Goal: Information Seeking & Learning: Learn about a topic

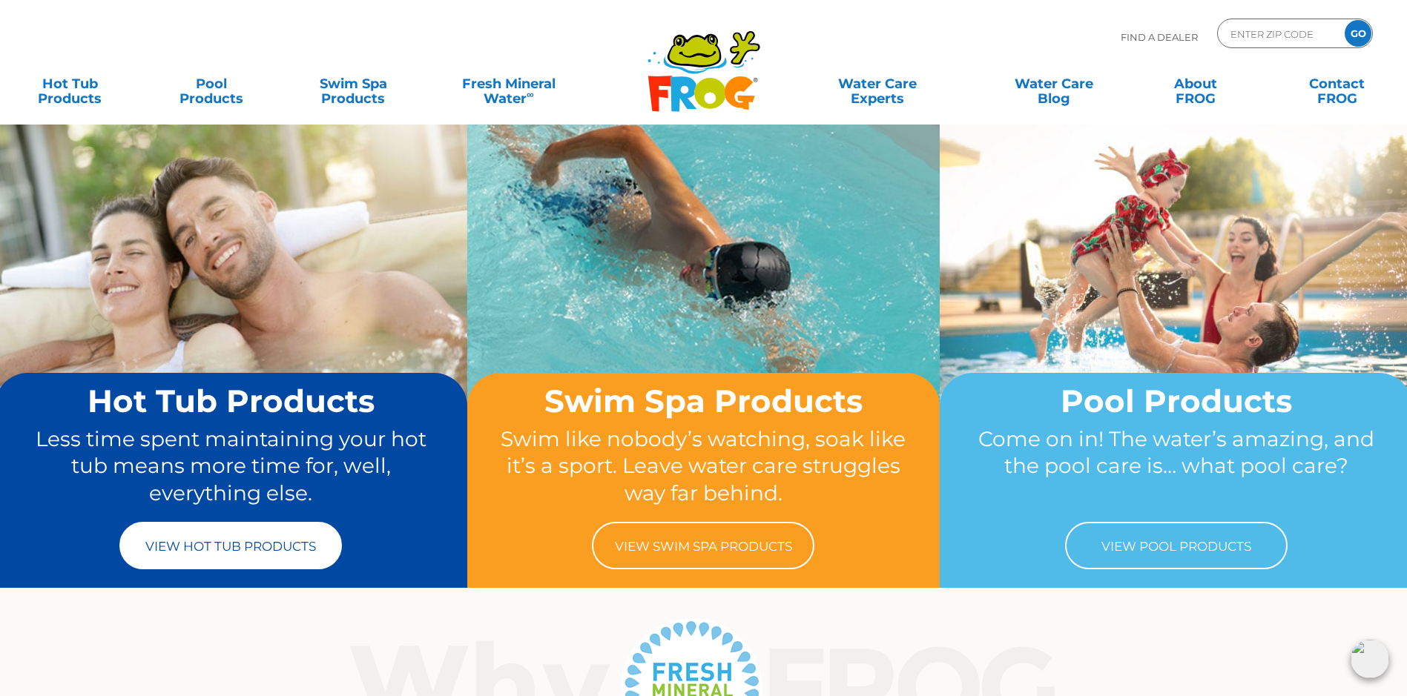
click at [286, 552] on link "View Hot Tub Products" at bounding box center [230, 545] width 222 height 47
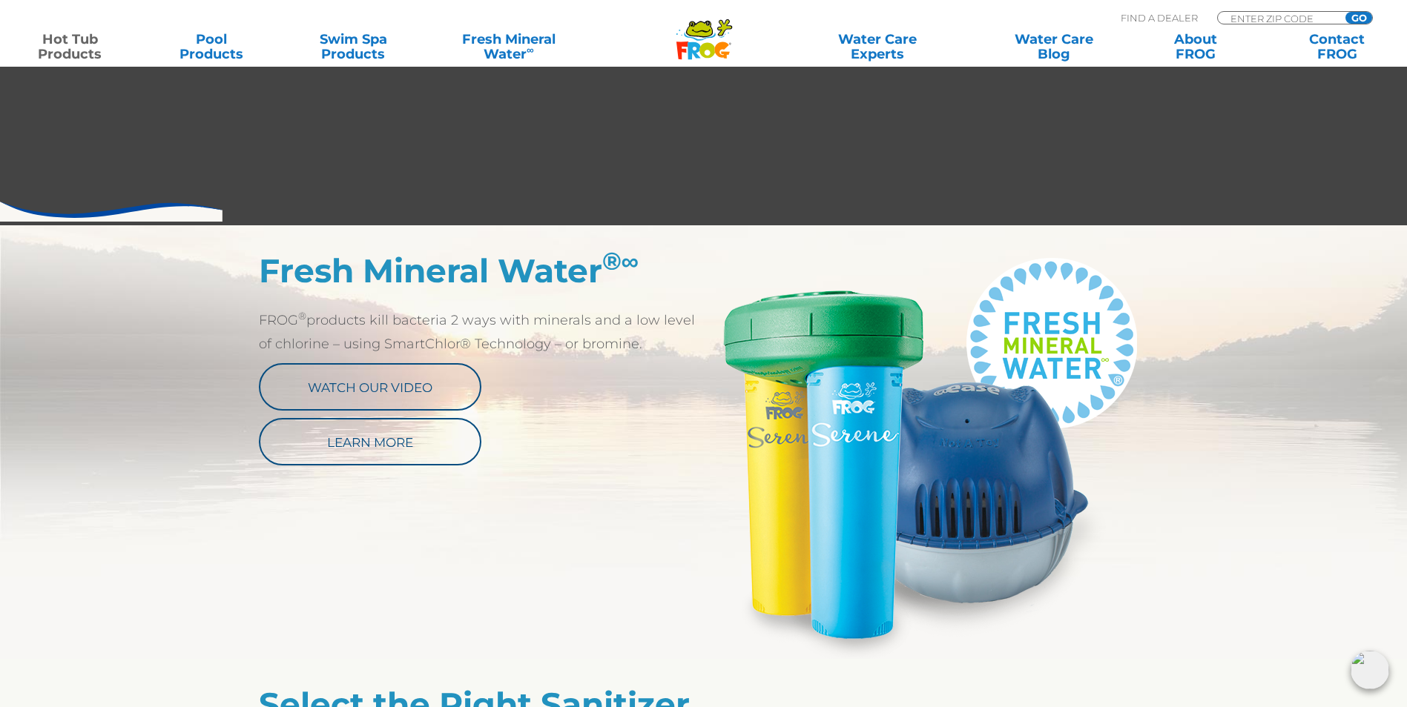
scroll to position [667, 0]
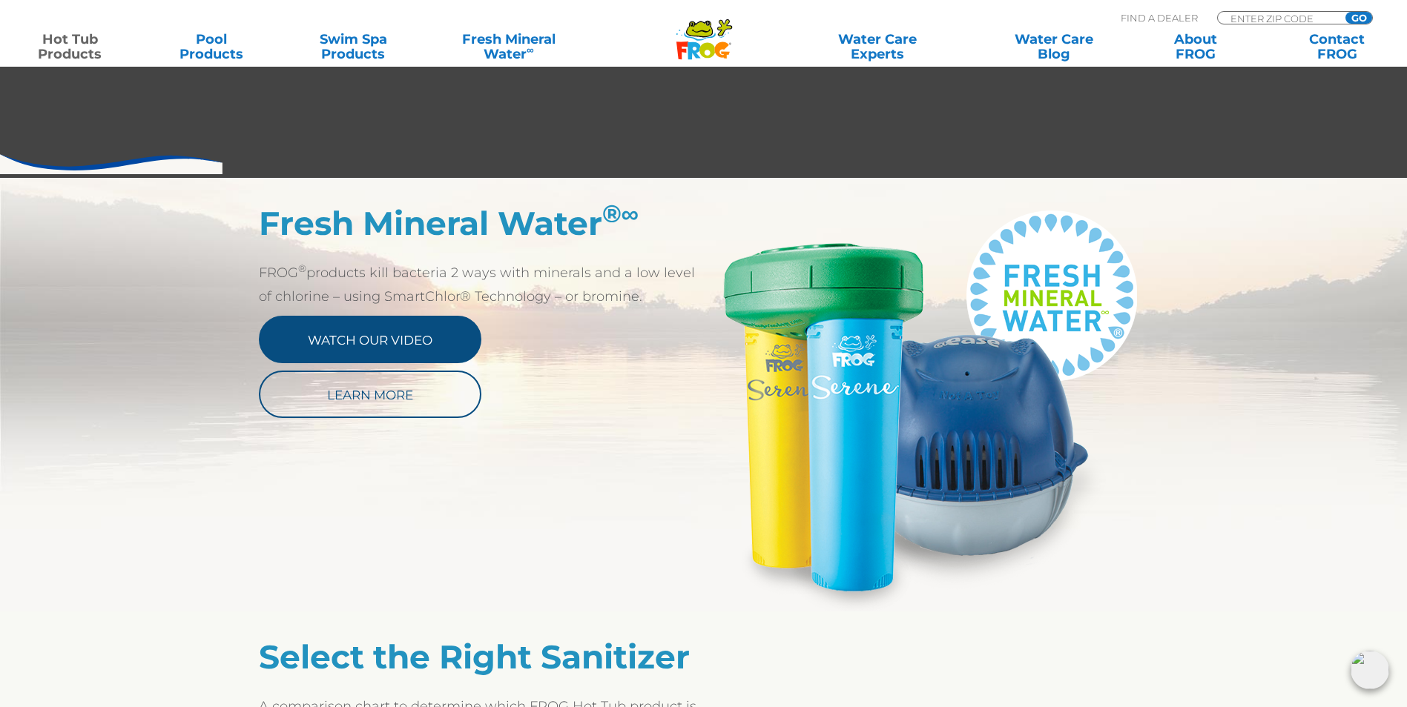
click at [392, 346] on link "Watch Our Video" at bounding box center [370, 339] width 222 height 47
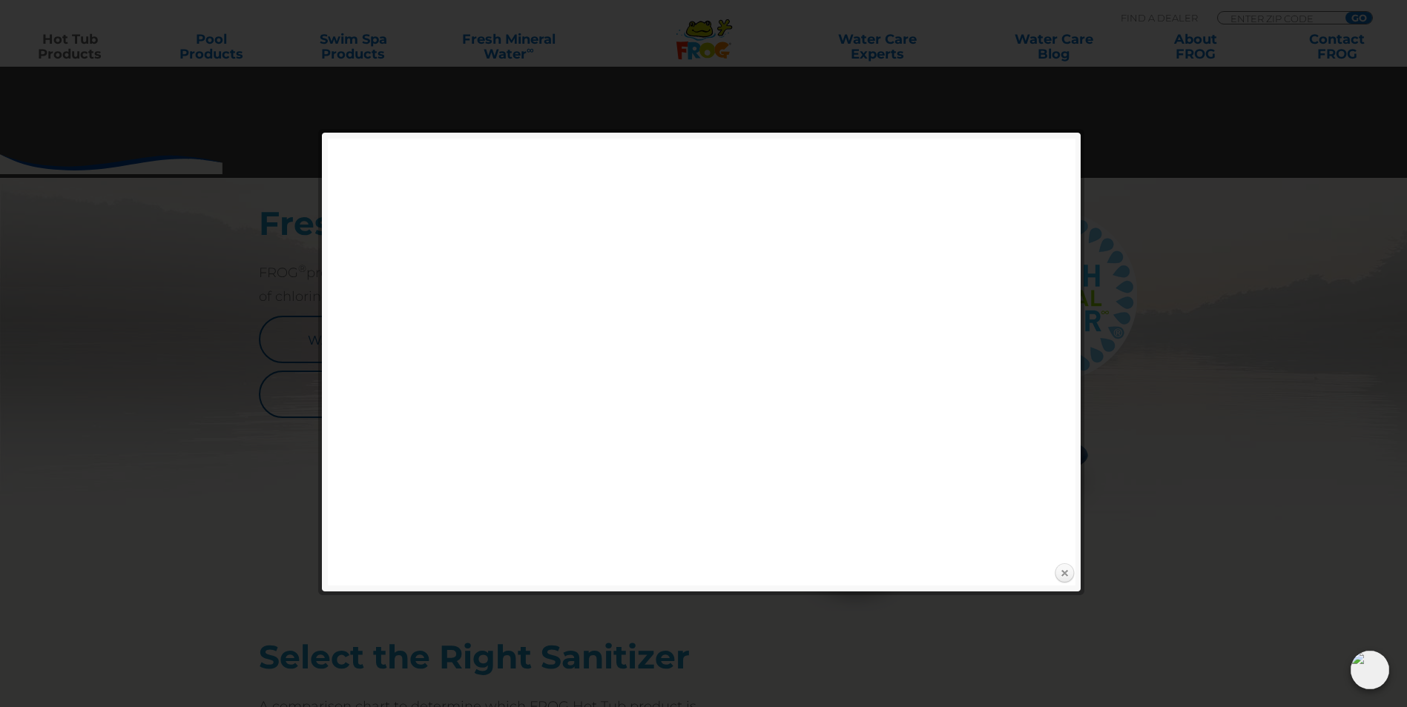
click at [1066, 575] on link "Close" at bounding box center [1064, 574] width 22 height 22
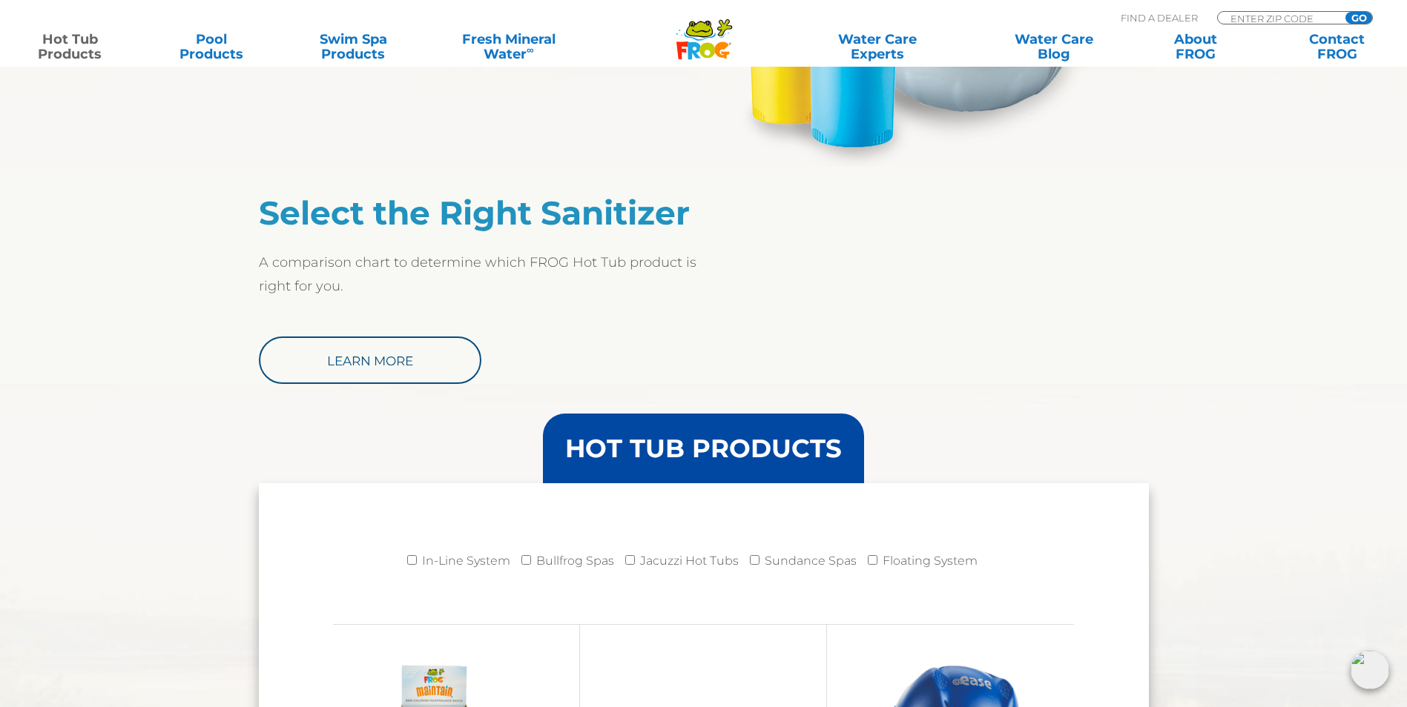
scroll to position [1112, 0]
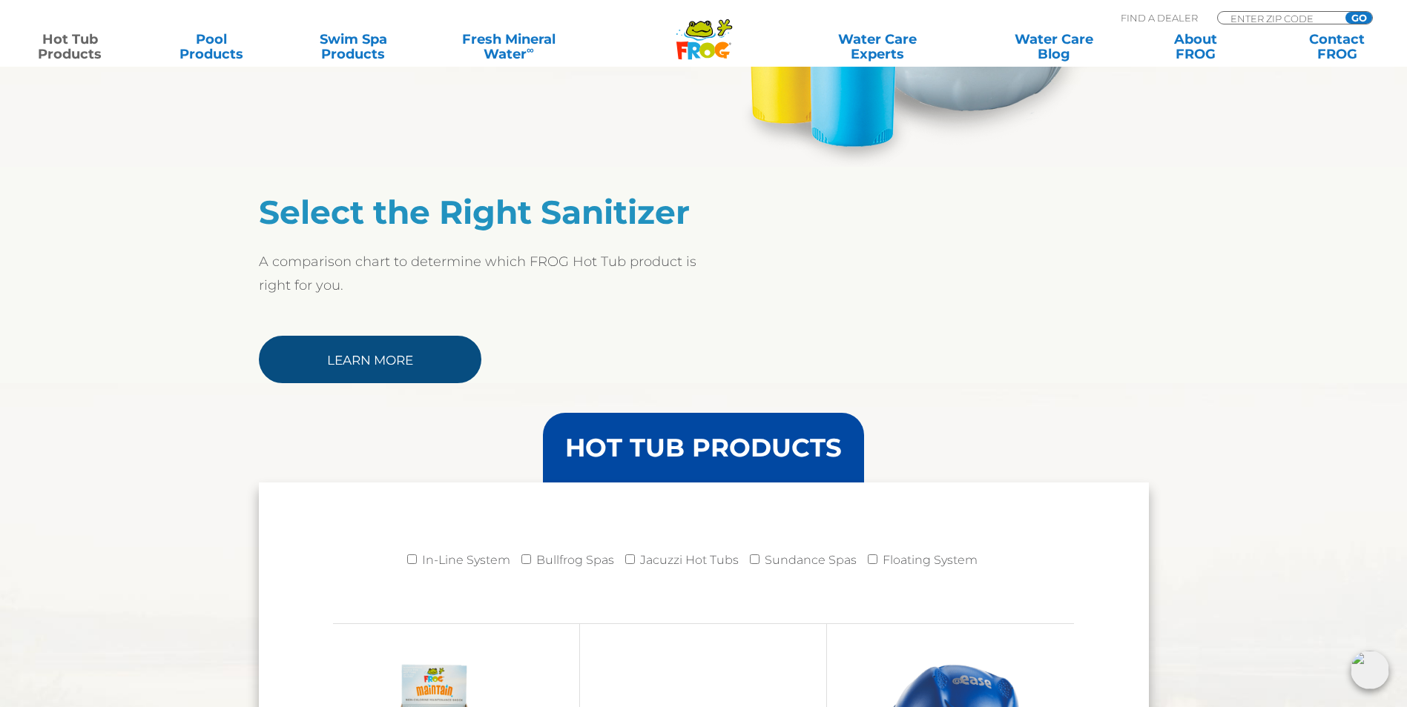
click at [398, 359] on link "Learn More" at bounding box center [370, 359] width 222 height 47
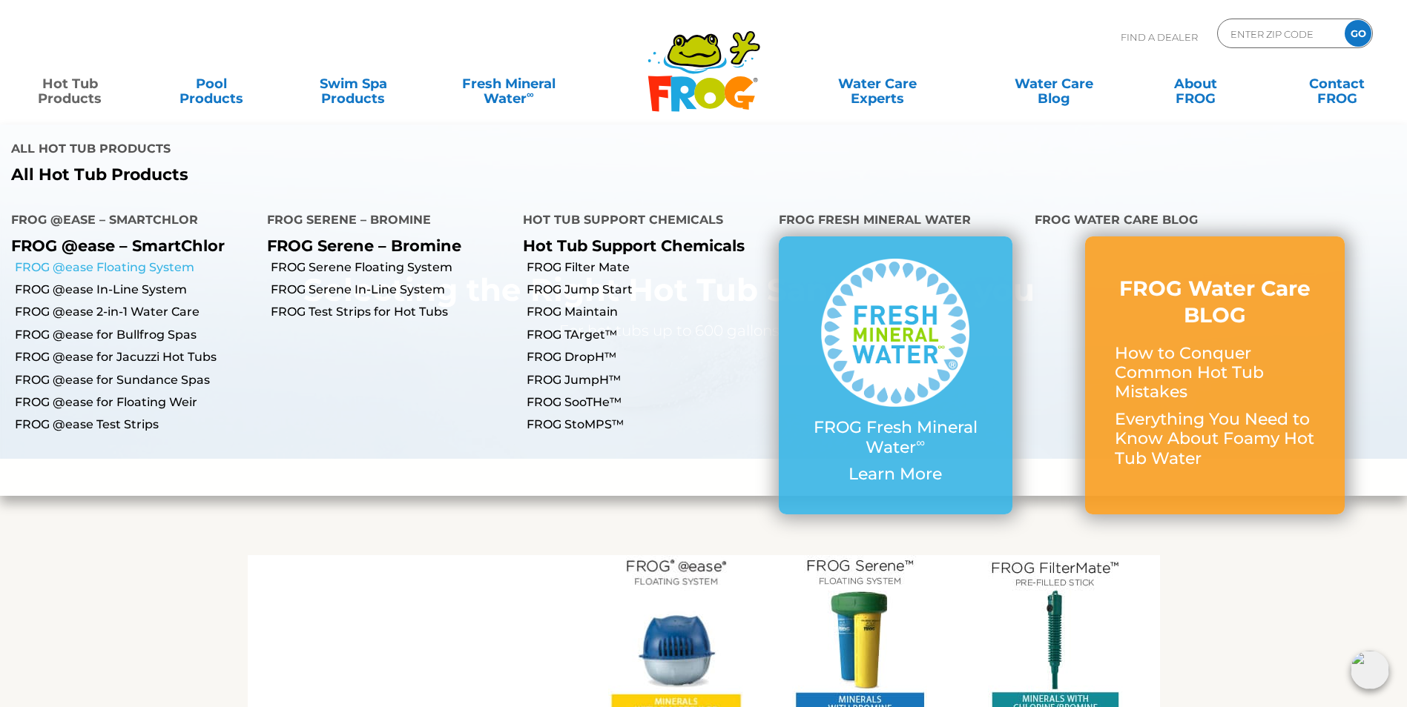
click at [139, 260] on link "FROG @ease Floating System" at bounding box center [135, 268] width 241 height 16
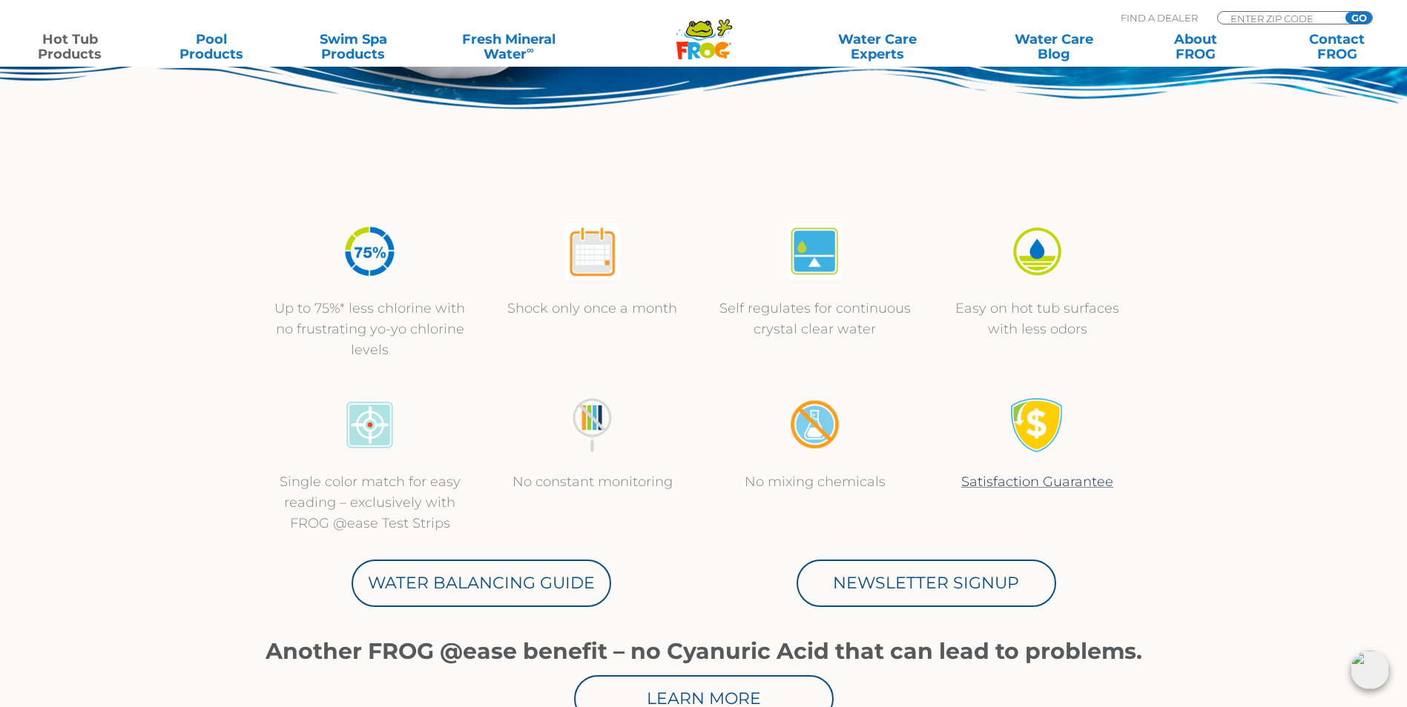
scroll to position [519, 0]
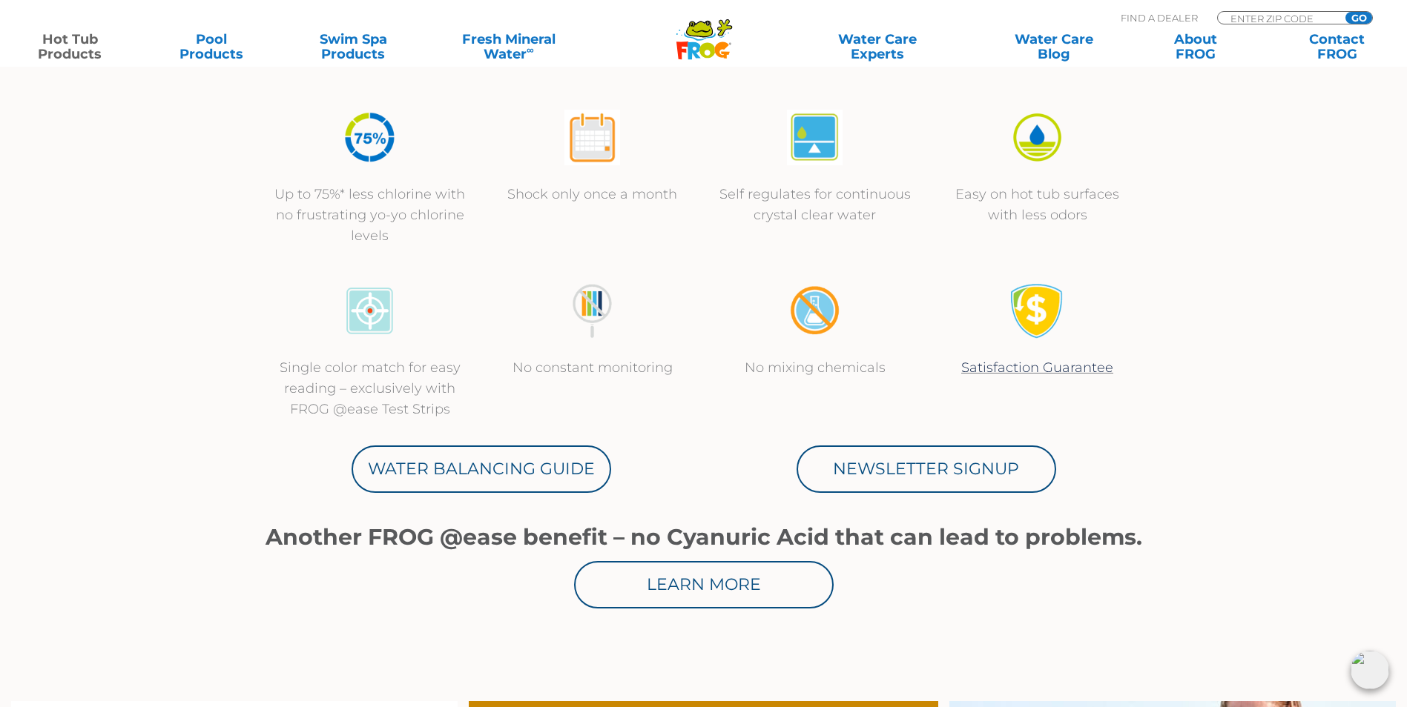
click at [606, 145] on img at bounding box center [592, 138] width 56 height 56
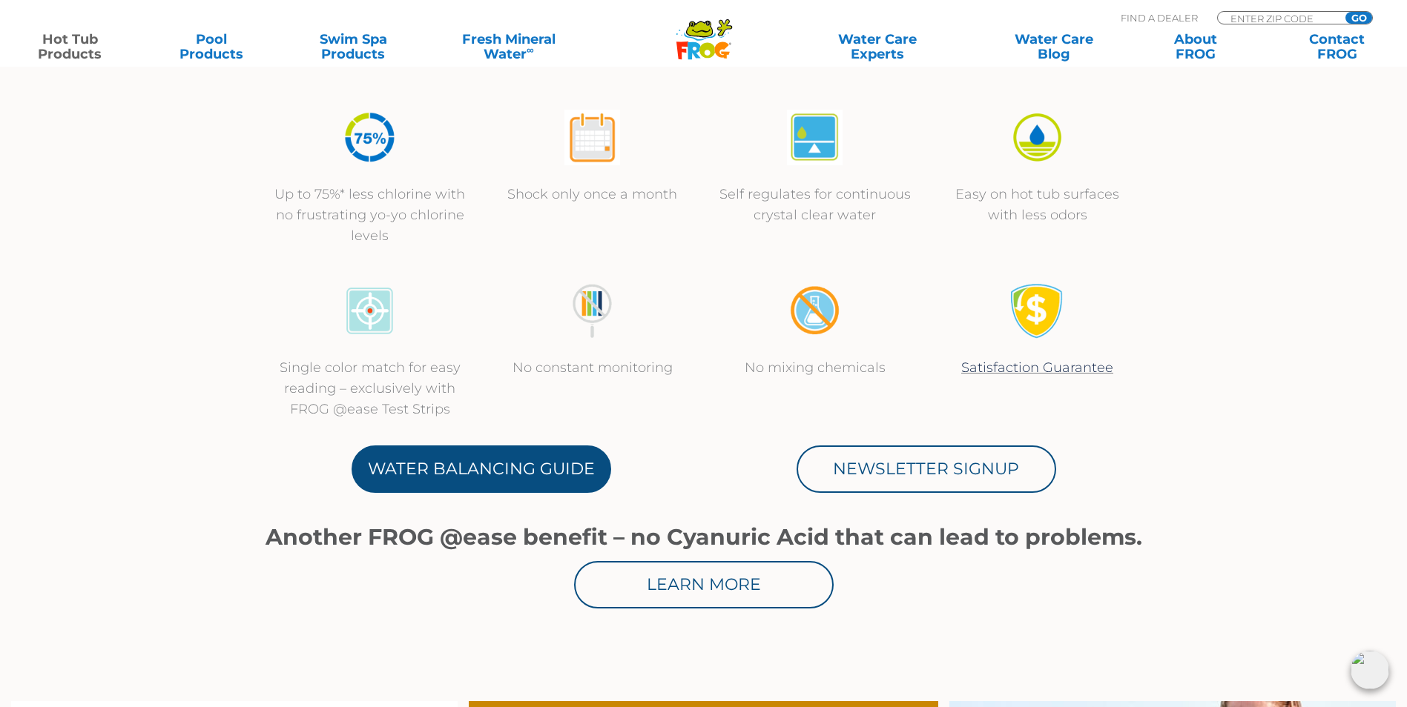
click at [515, 464] on link "Water Balancing Guide" at bounding box center [481, 469] width 260 height 47
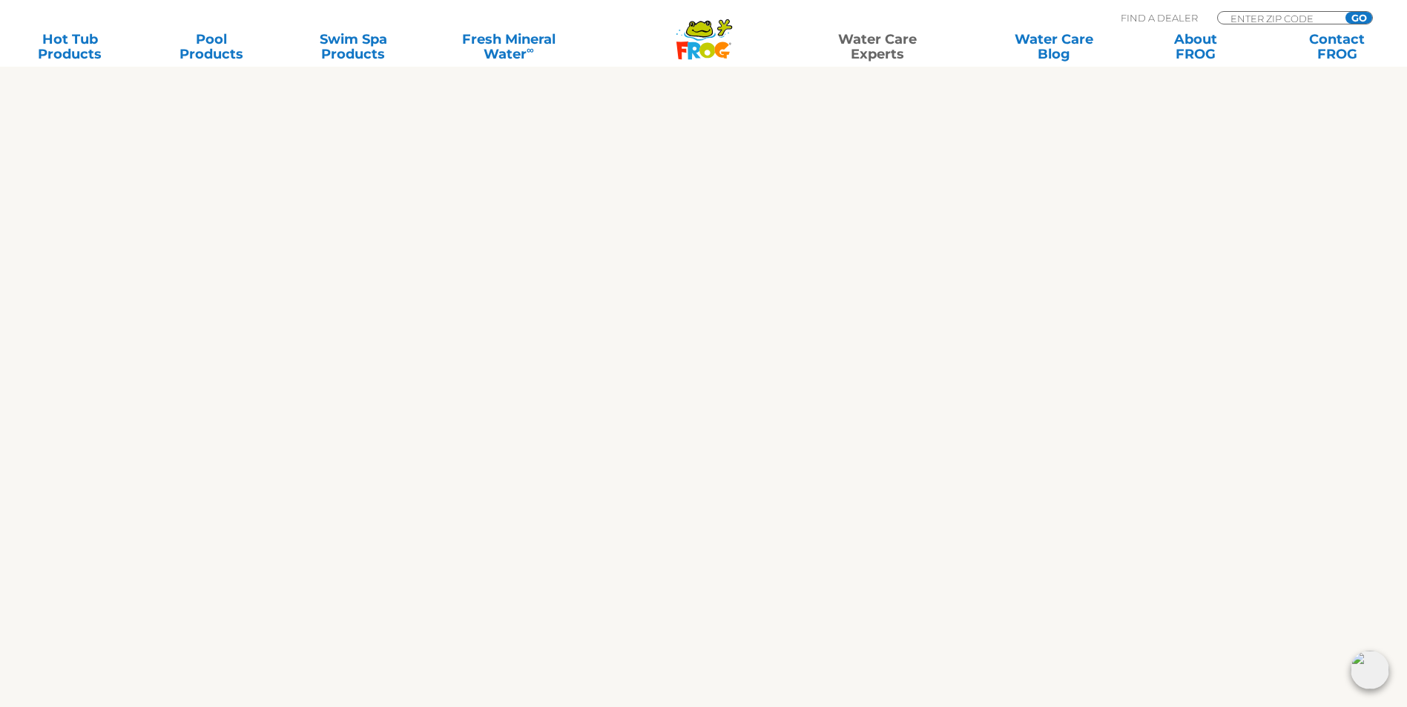
scroll to position [458, 0]
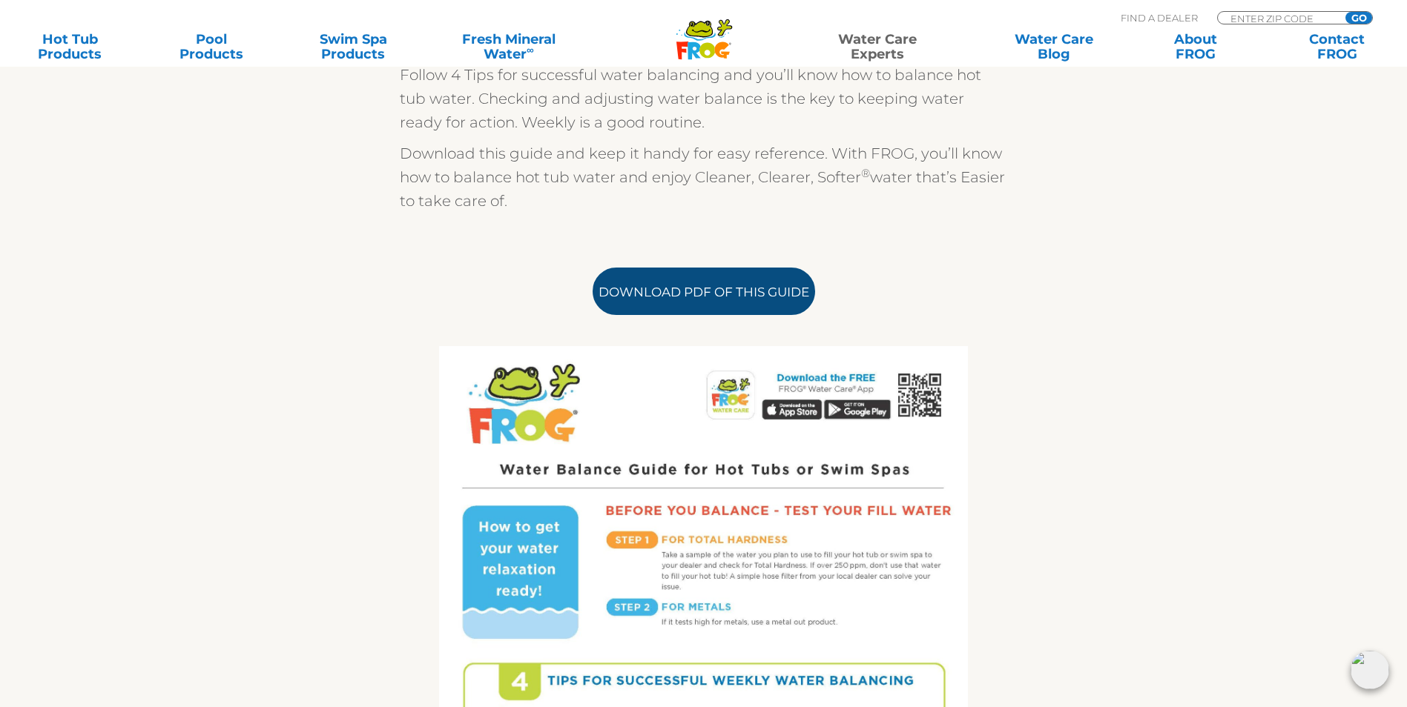
click at [733, 310] on link "Download PDF of this Guide" at bounding box center [704, 291] width 222 height 47
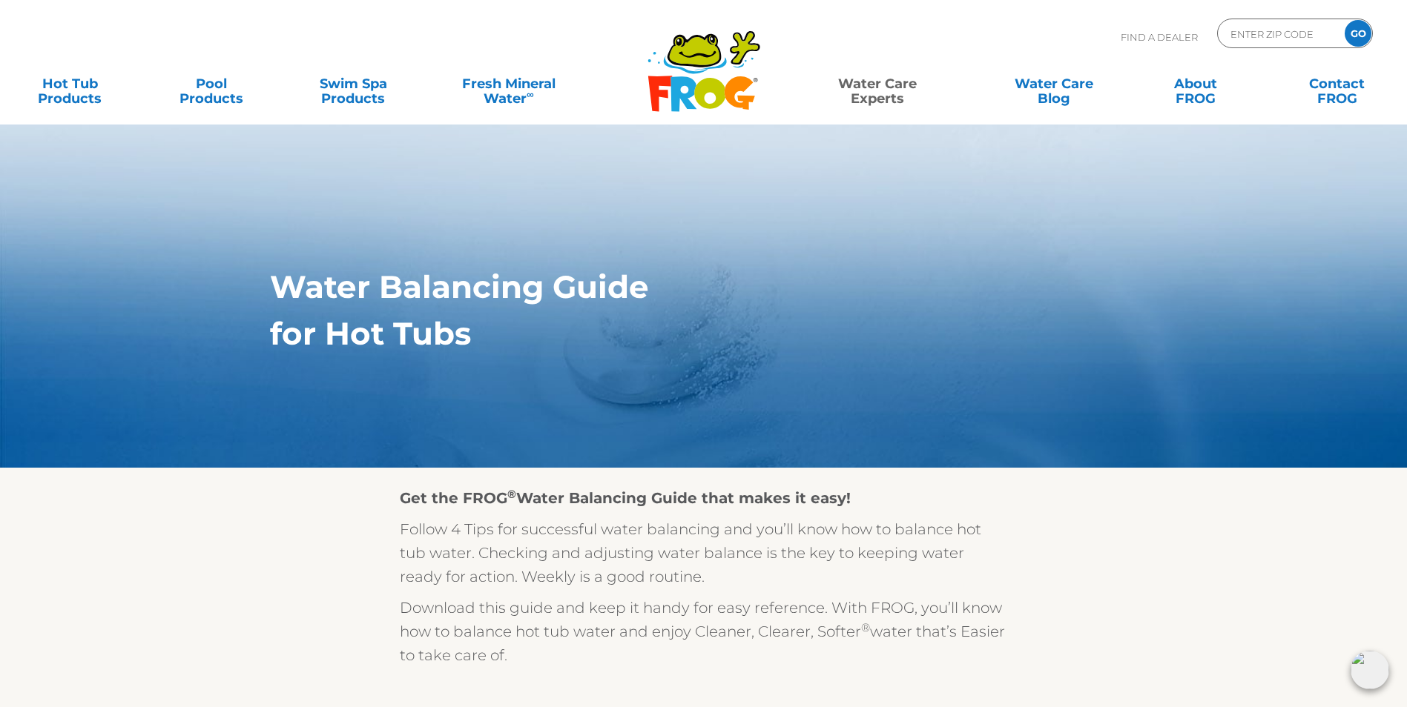
scroll to position [0, 0]
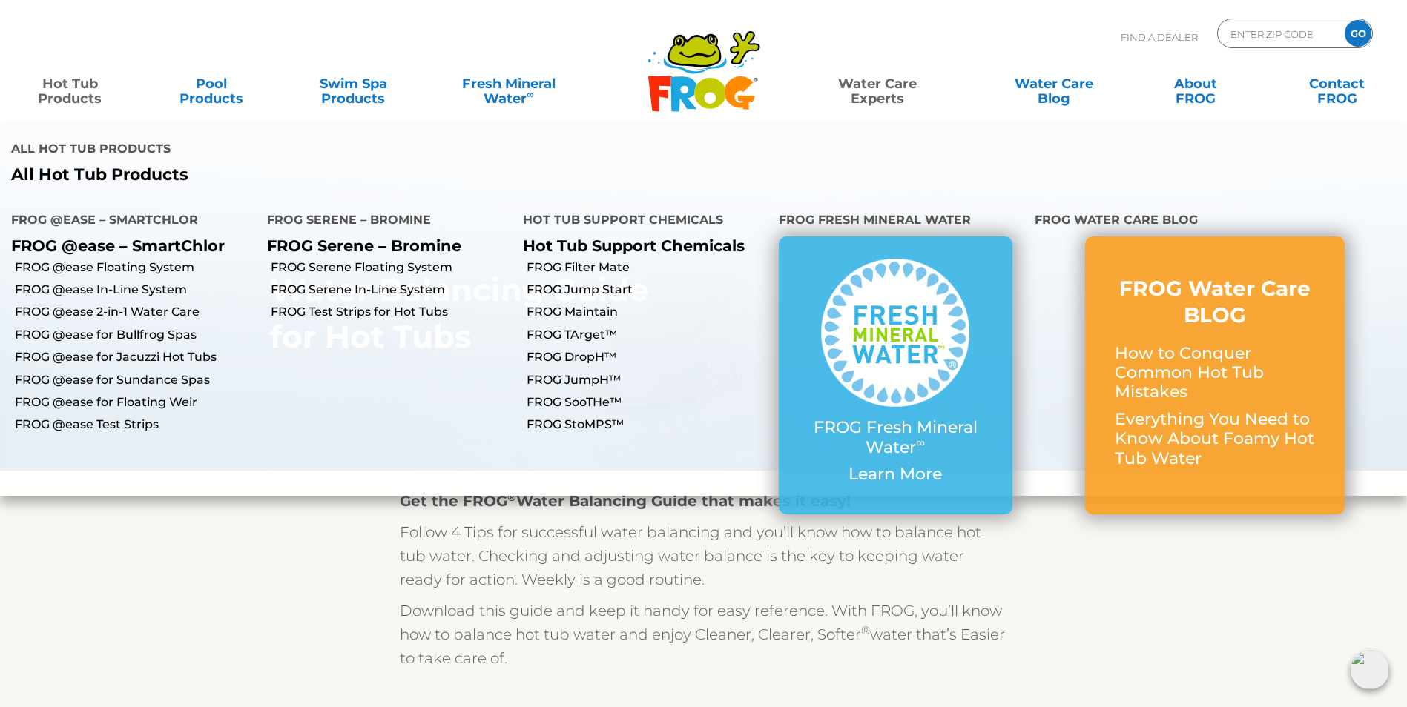
click at [73, 91] on link "Hot Tub Products" at bounding box center [70, 84] width 110 height 30
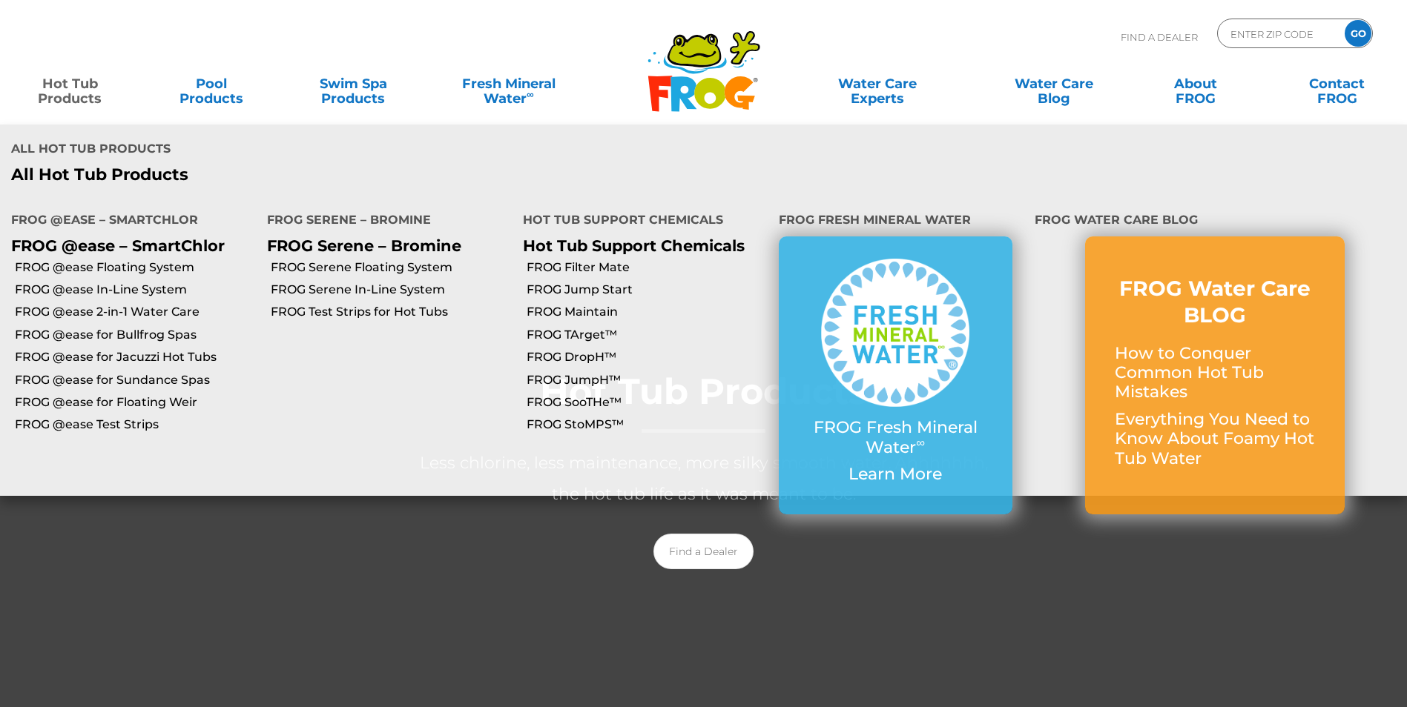
click at [63, 90] on link "Hot Tub Products" at bounding box center [70, 84] width 110 height 30
click at [99, 282] on link "FROG @ease In-Line System" at bounding box center [135, 290] width 241 height 16
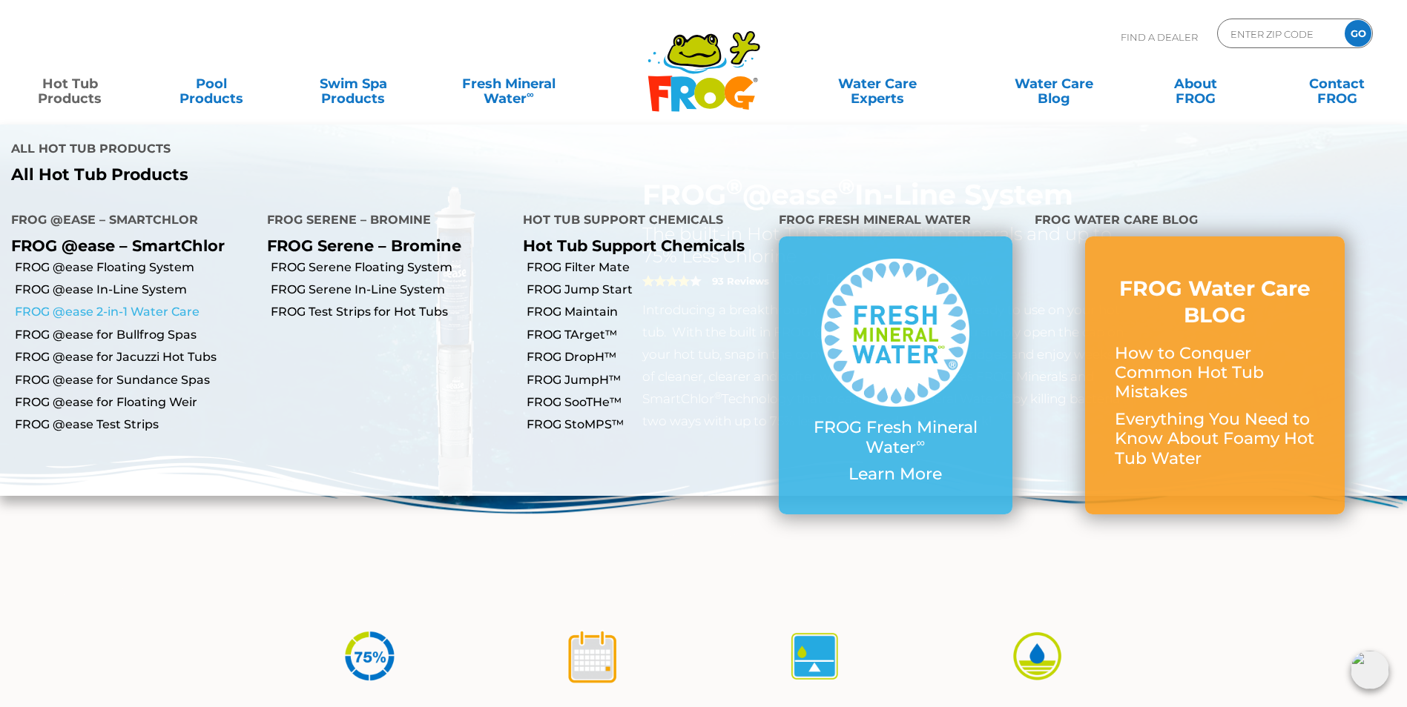
click at [91, 304] on link "FROG @ease 2-in-1 Water Care" at bounding box center [135, 312] width 241 height 16
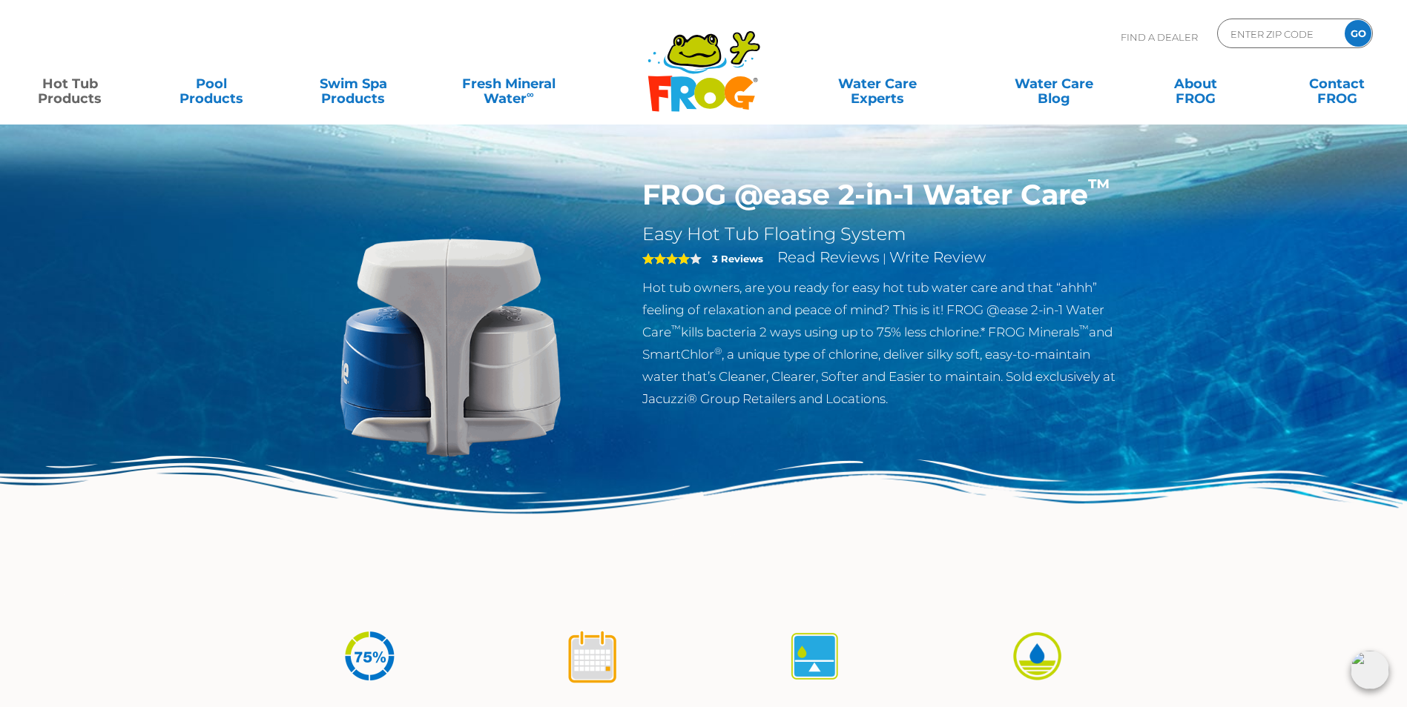
click at [70, 94] on link "Hot Tub Products" at bounding box center [70, 84] width 110 height 30
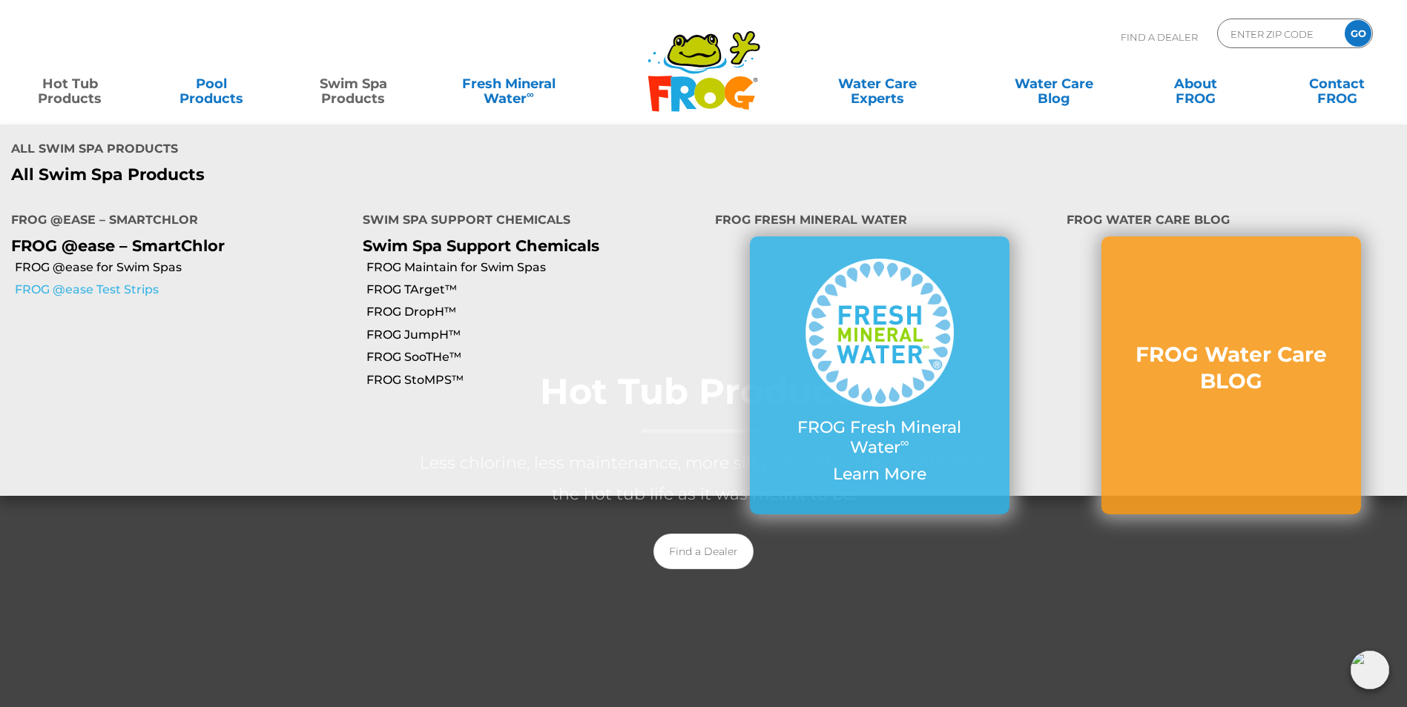
click at [132, 282] on link "FROG @ease Test Strips" at bounding box center [183, 290] width 337 height 16
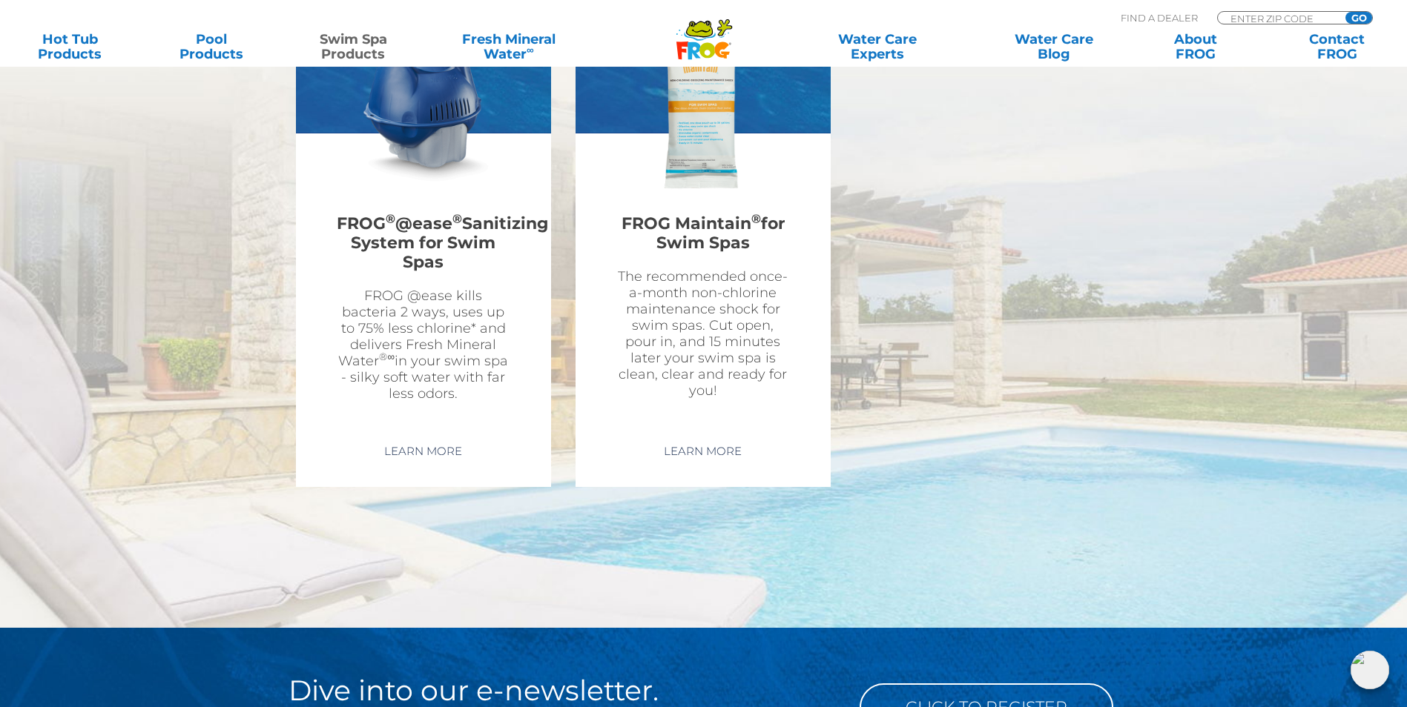
scroll to position [2892, 0]
